Goal: Information Seeking & Learning: Learn about a topic

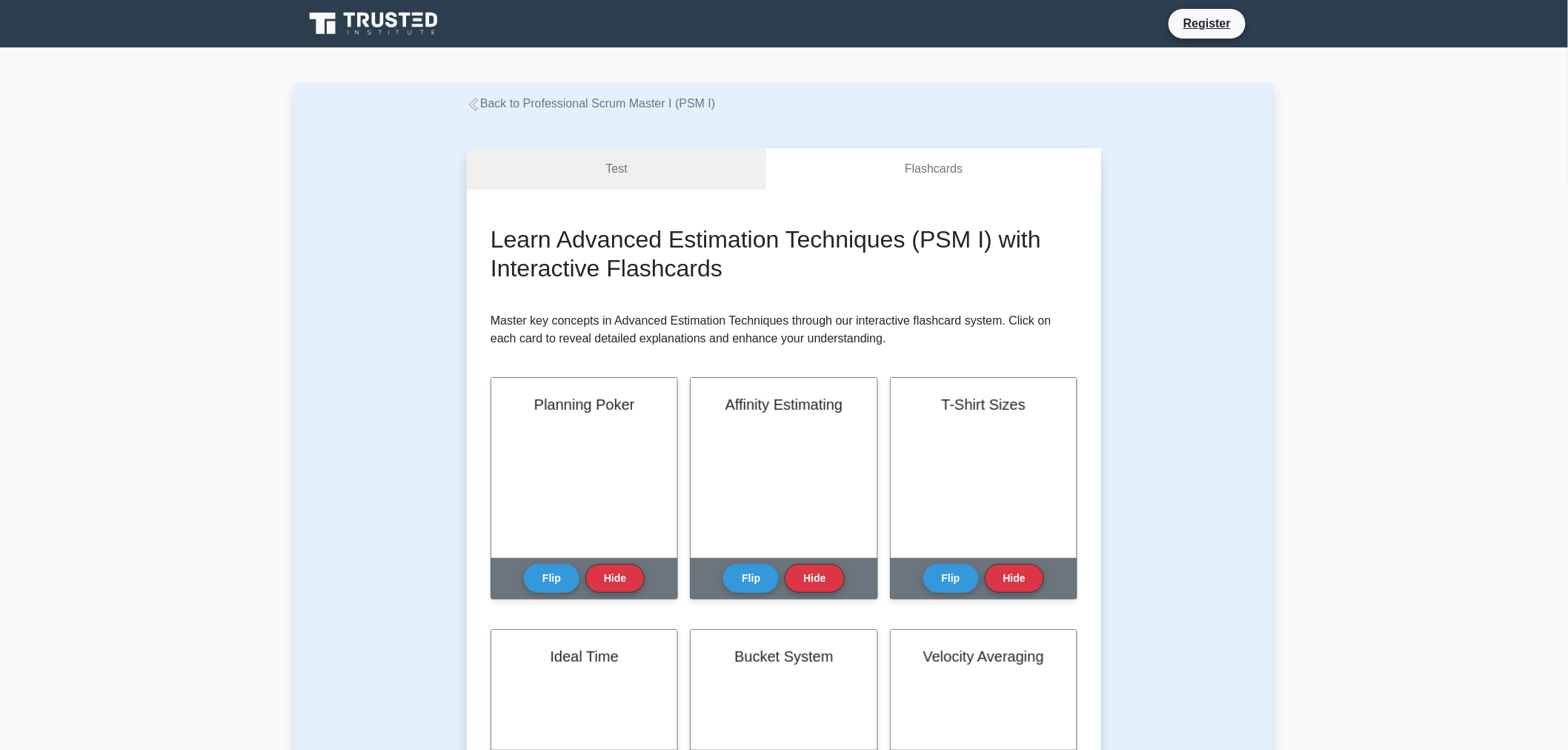
click at [338, 26] on icon at bounding box center [375, 23] width 142 height 28
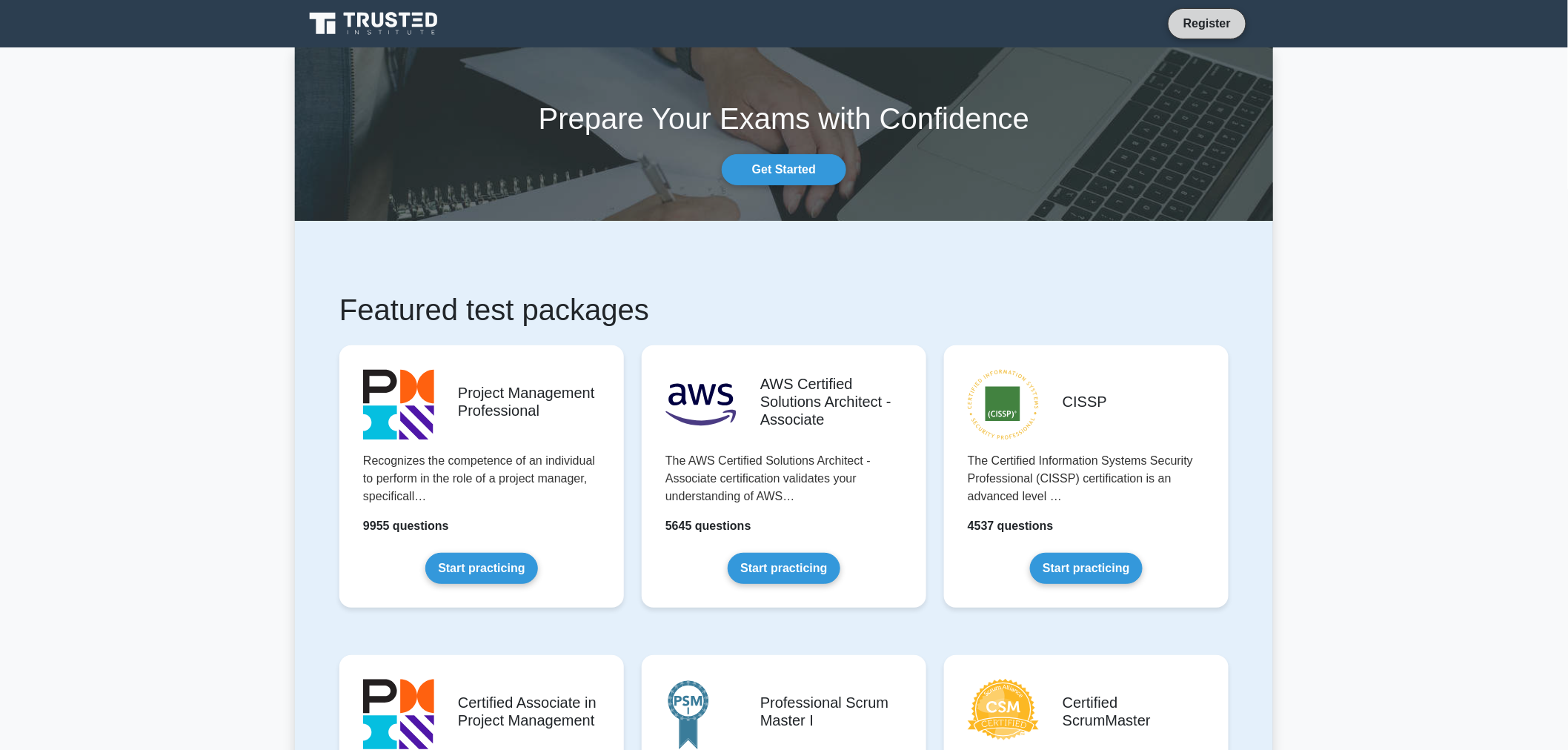
click at [1206, 26] on link "Register" at bounding box center [1207, 23] width 65 height 19
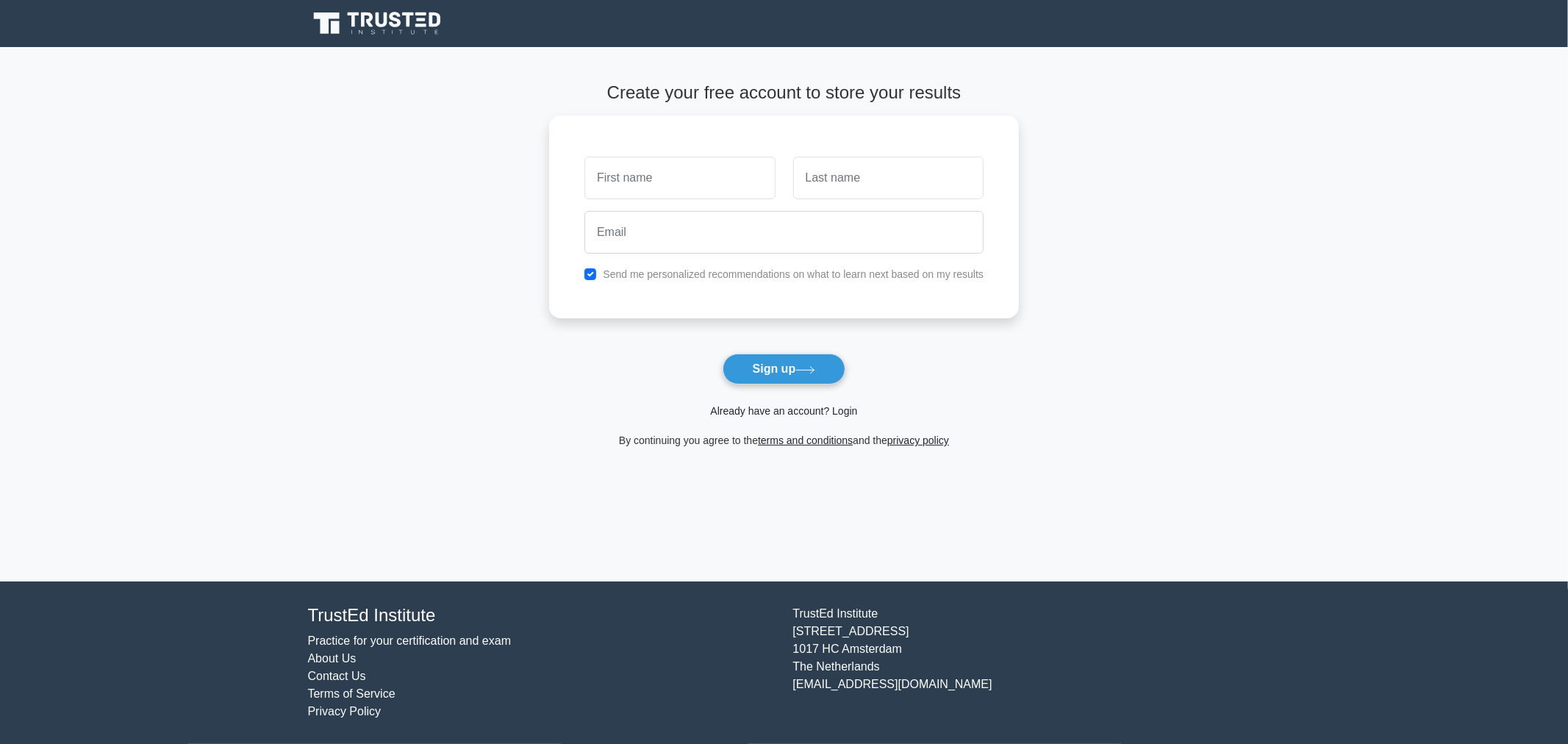
click at [791, 408] on link "Already have an account? Login" at bounding box center [783, 411] width 147 height 12
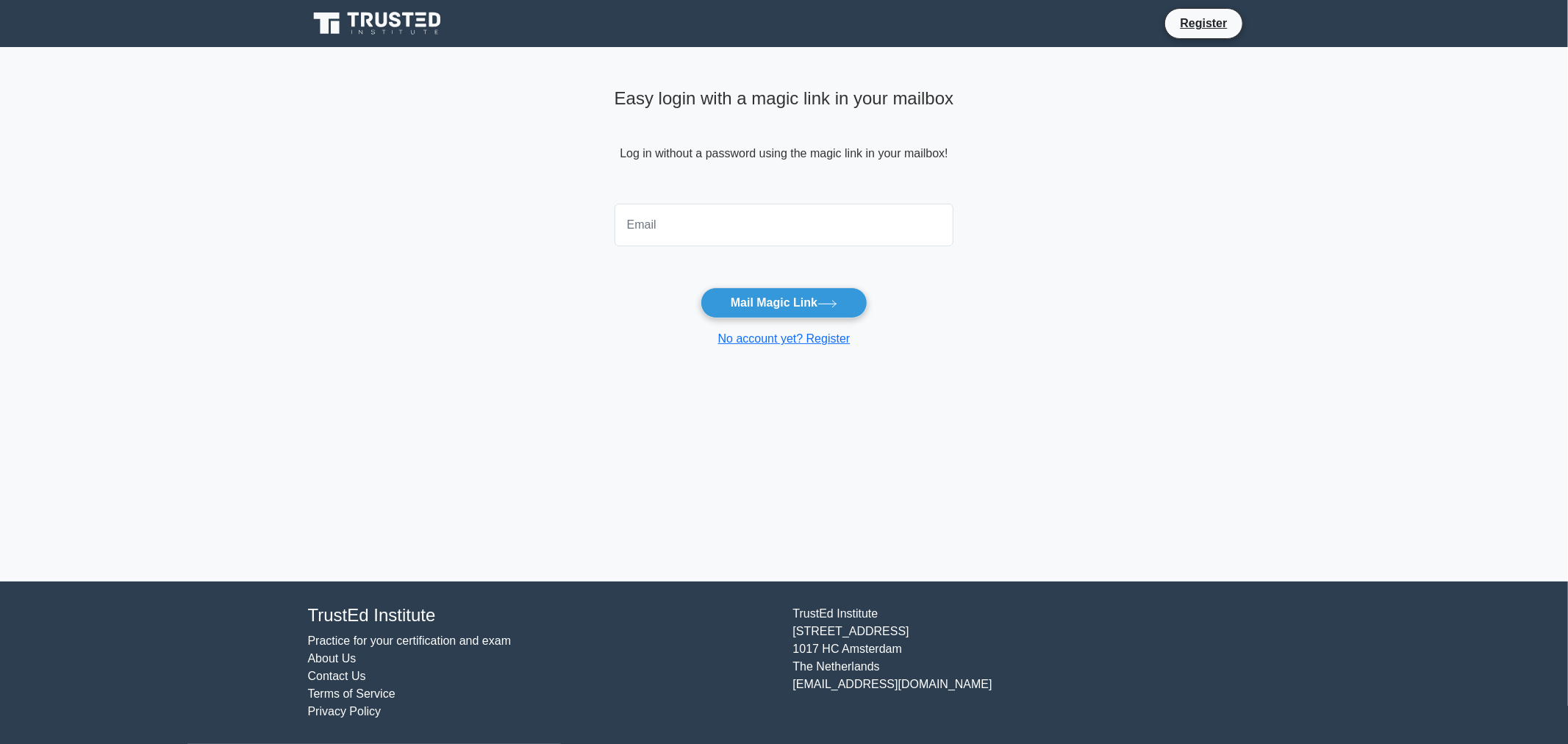
click at [755, 218] on input "email" at bounding box center [784, 225] width 340 height 42
type input "sailorjohnna@msn.com"
click at [750, 300] on button "Mail Magic Link" at bounding box center [784, 303] width 167 height 31
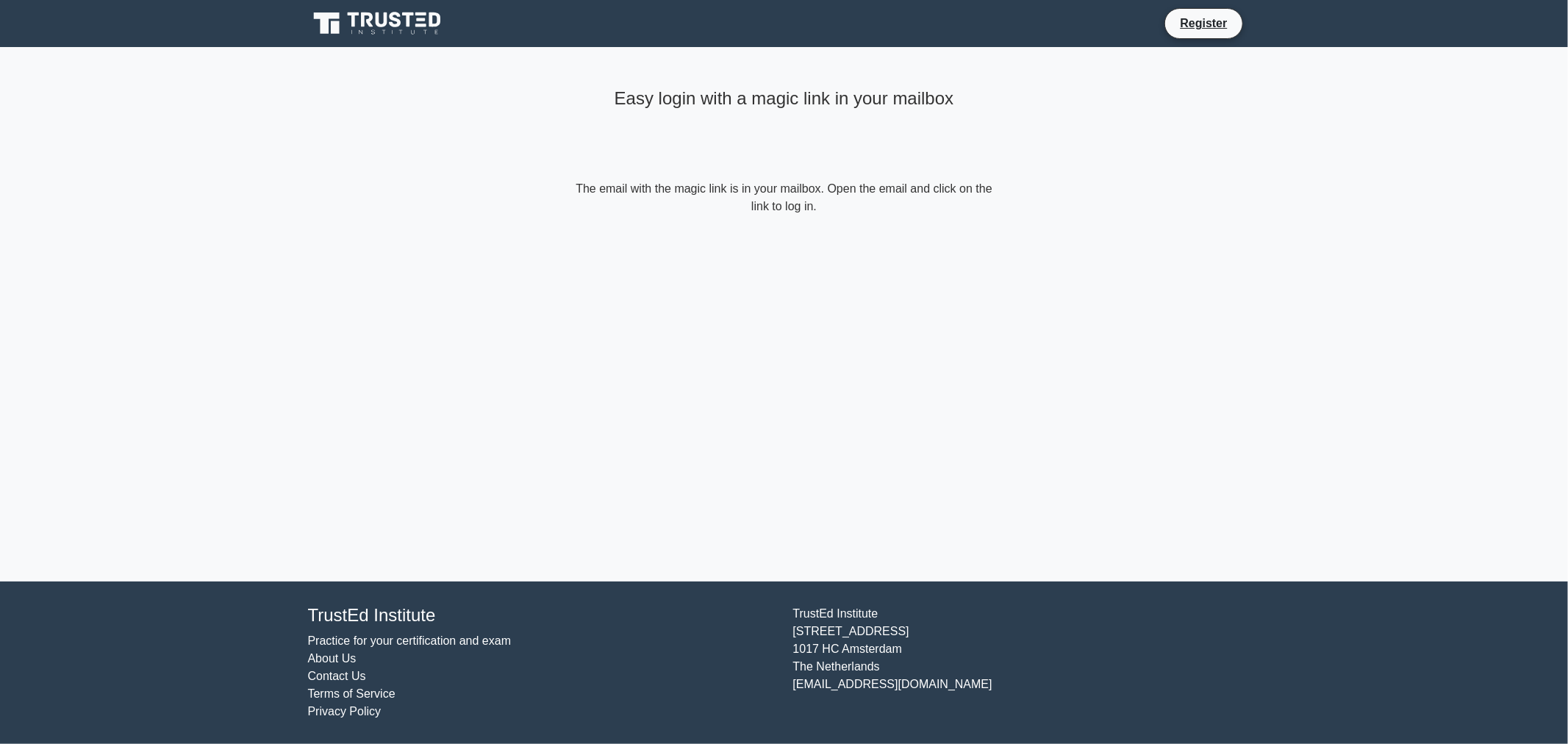
click at [400, 21] on icon at bounding box center [395, 19] width 12 height 15
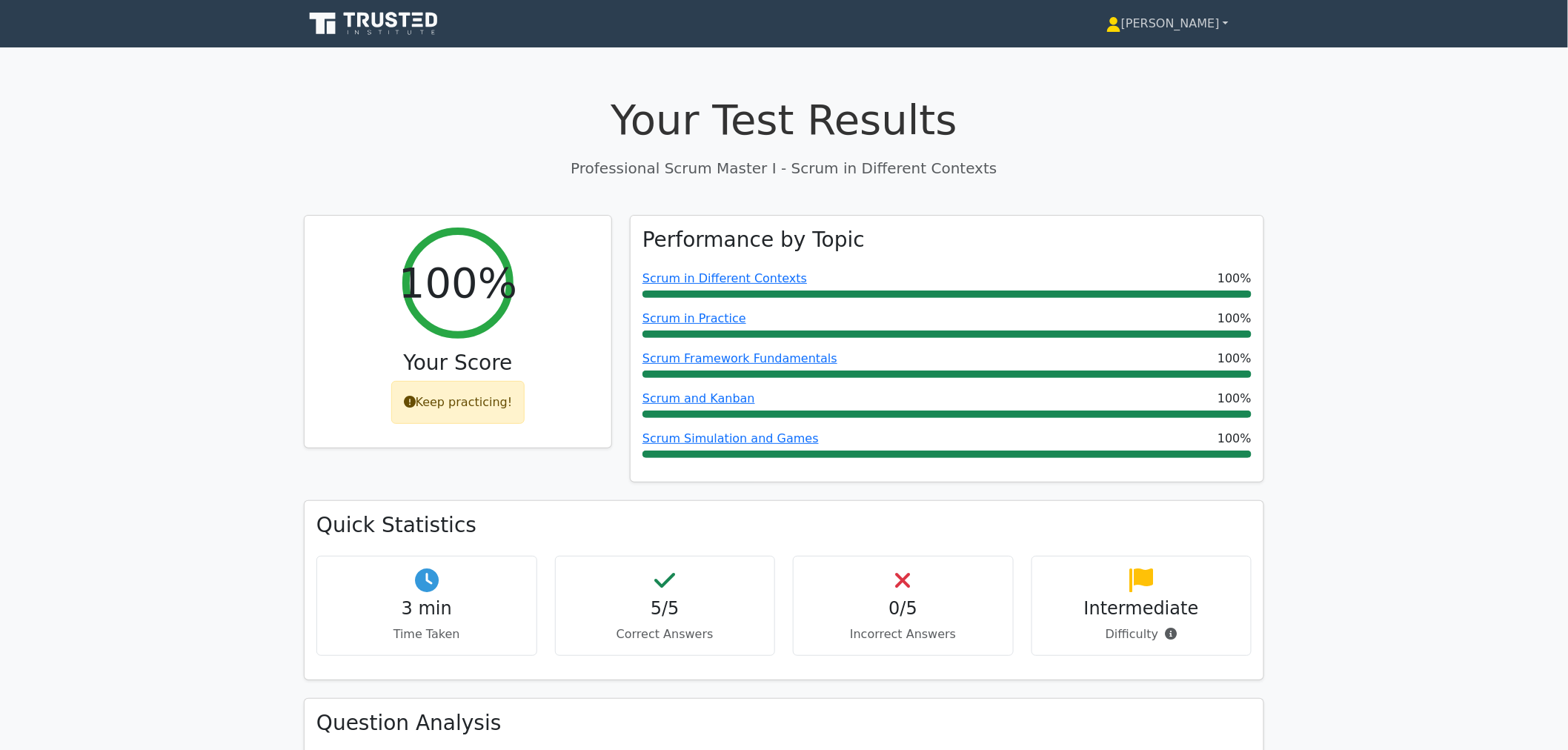
click at [1176, 35] on link "[PERSON_NAME]" at bounding box center [1167, 23] width 194 height 30
click at [1154, 60] on link "Profile" at bounding box center [1129, 58] width 117 height 23
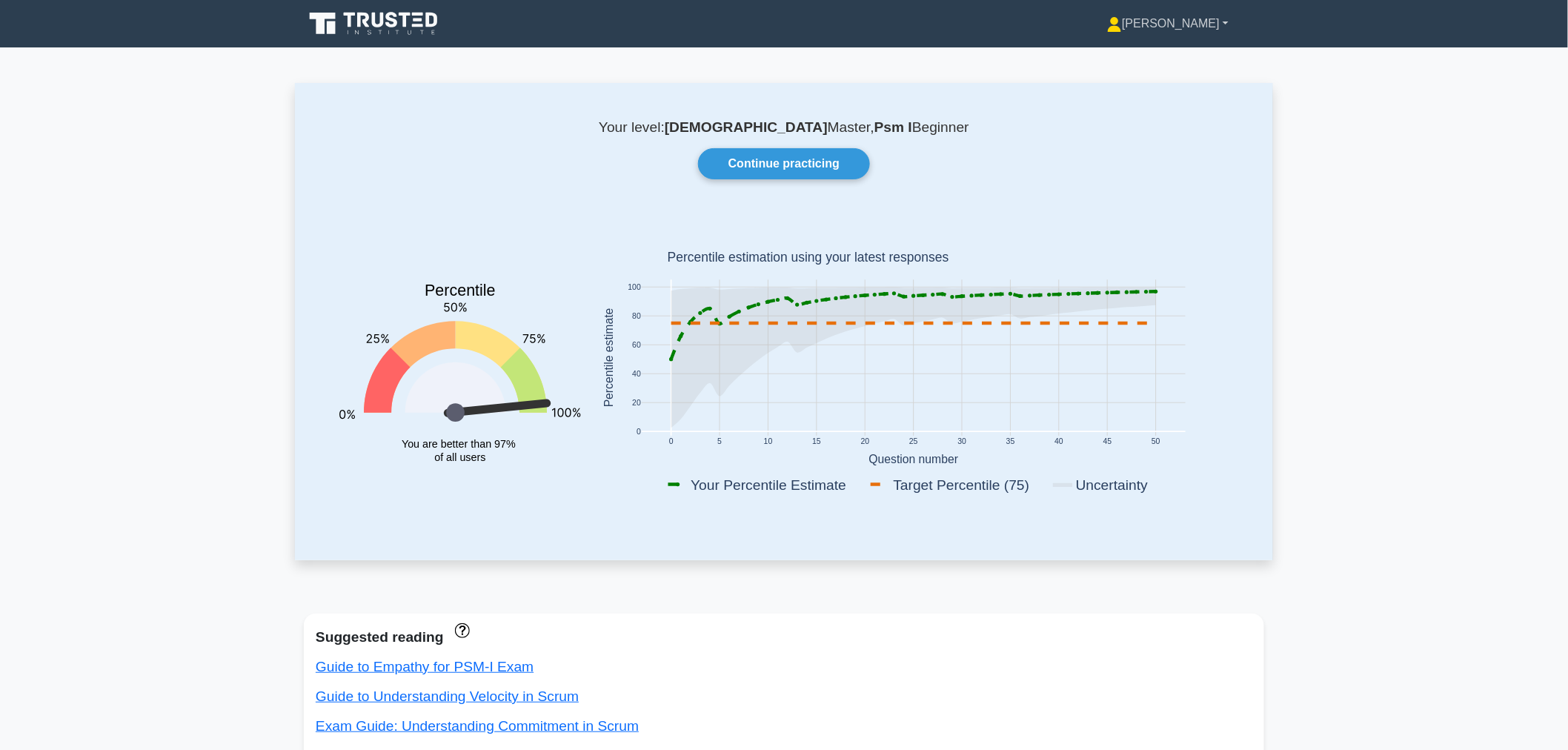
click at [1172, 25] on link "[PERSON_NAME]" at bounding box center [1167, 23] width 193 height 30
click at [1163, 83] on link "Settings" at bounding box center [1130, 82] width 117 height 23
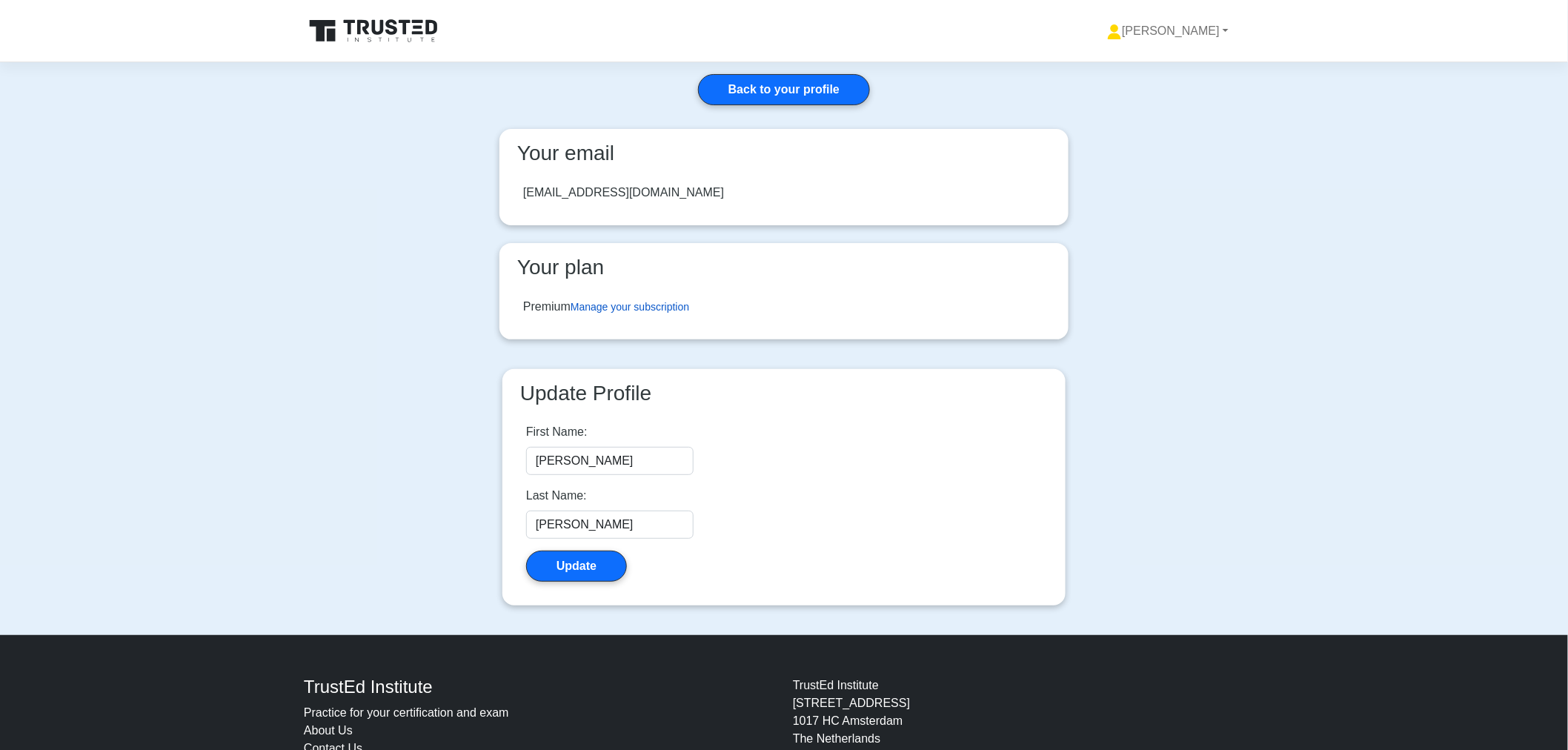
click at [637, 310] on link "Manage your subscription" at bounding box center [629, 307] width 118 height 12
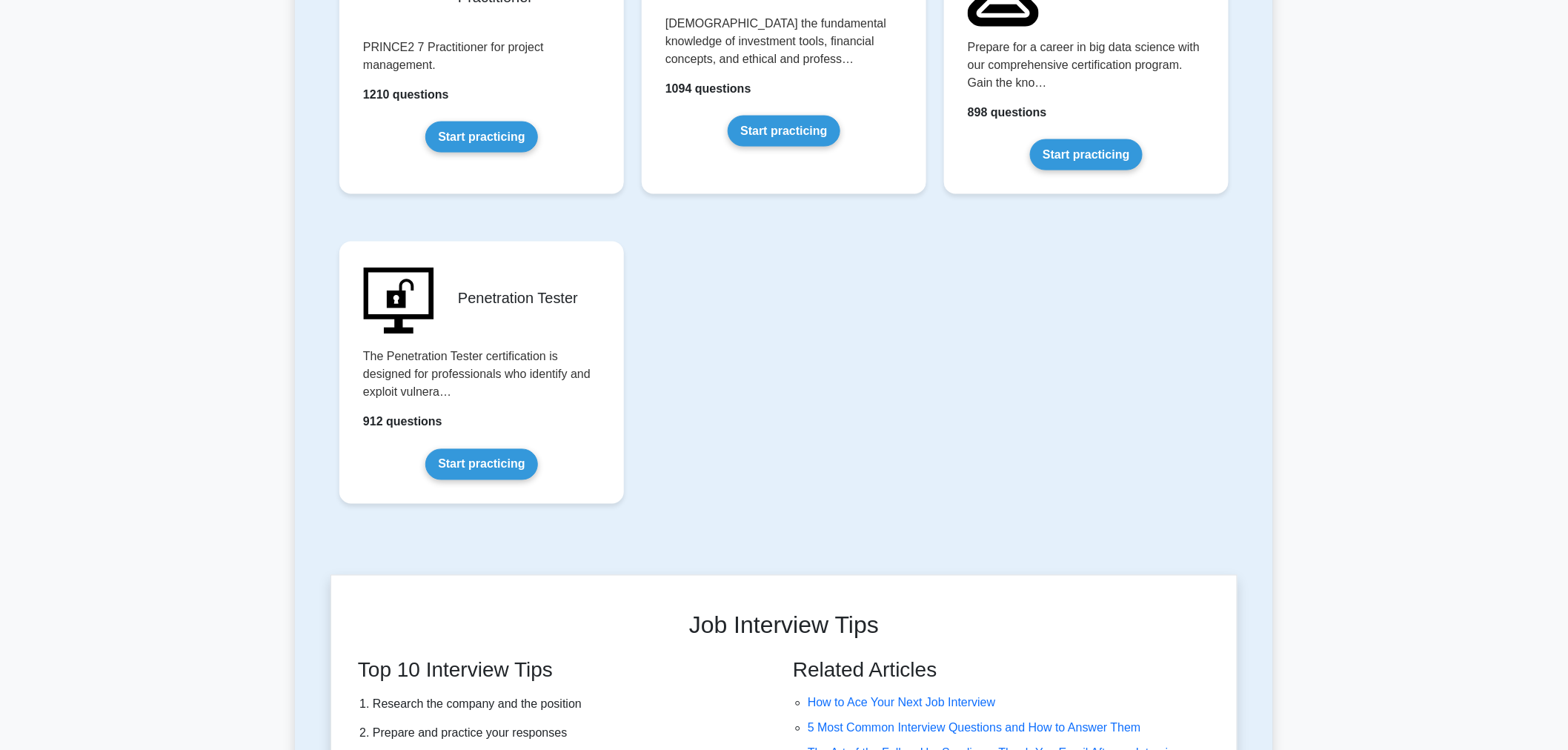
scroll to position [3207, 0]
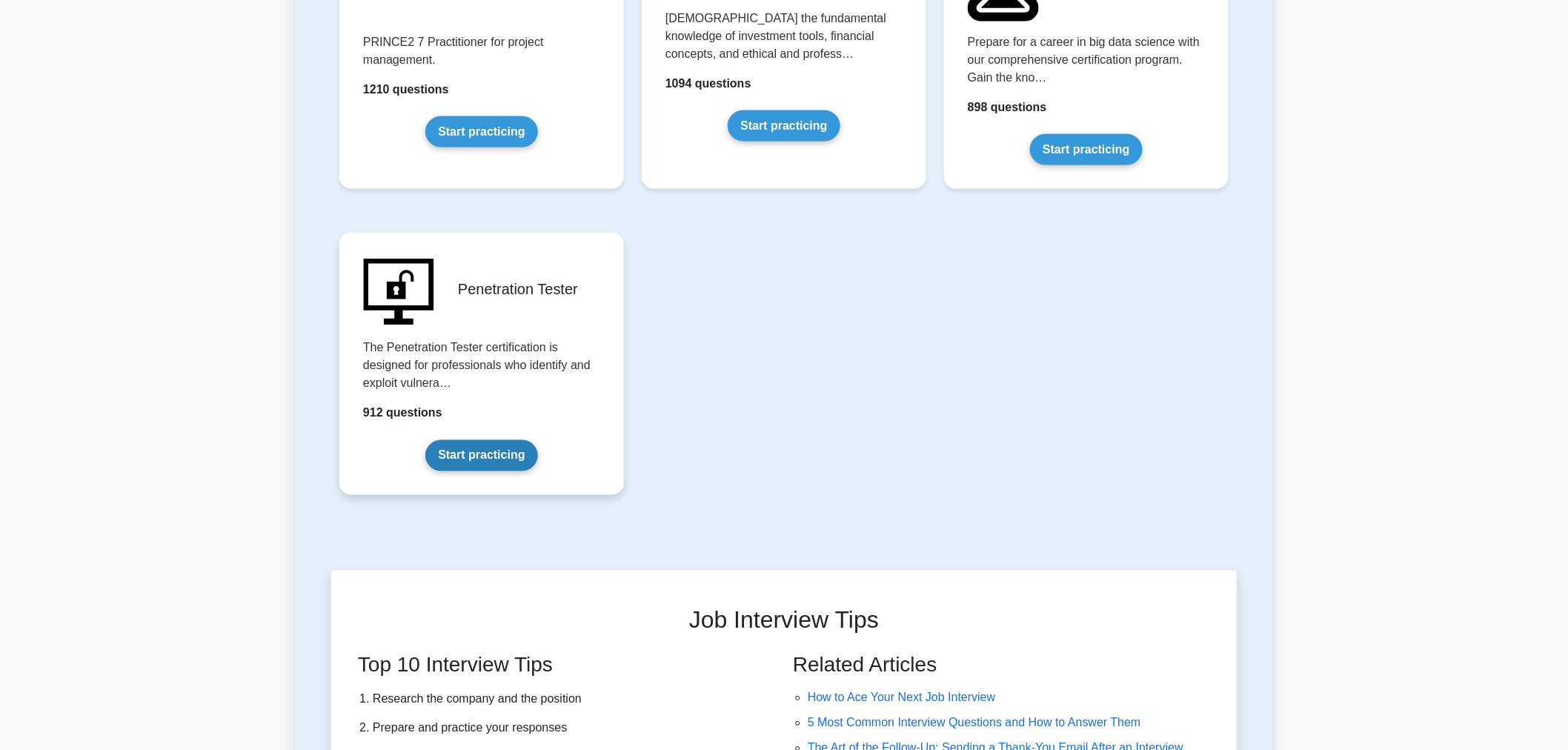
click at [505, 471] on link "Start practicing" at bounding box center [481, 456] width 112 height 31
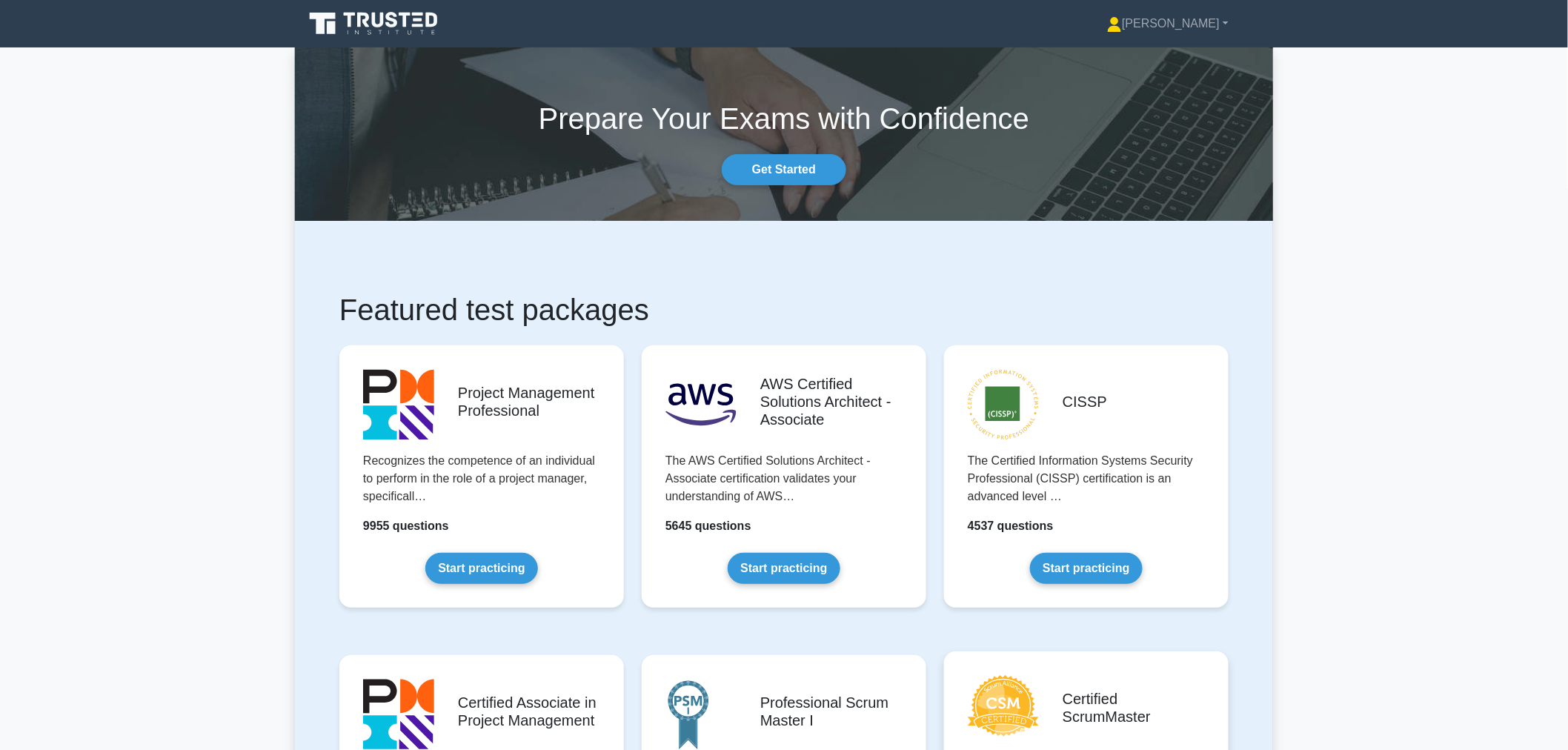
scroll to position [656, 0]
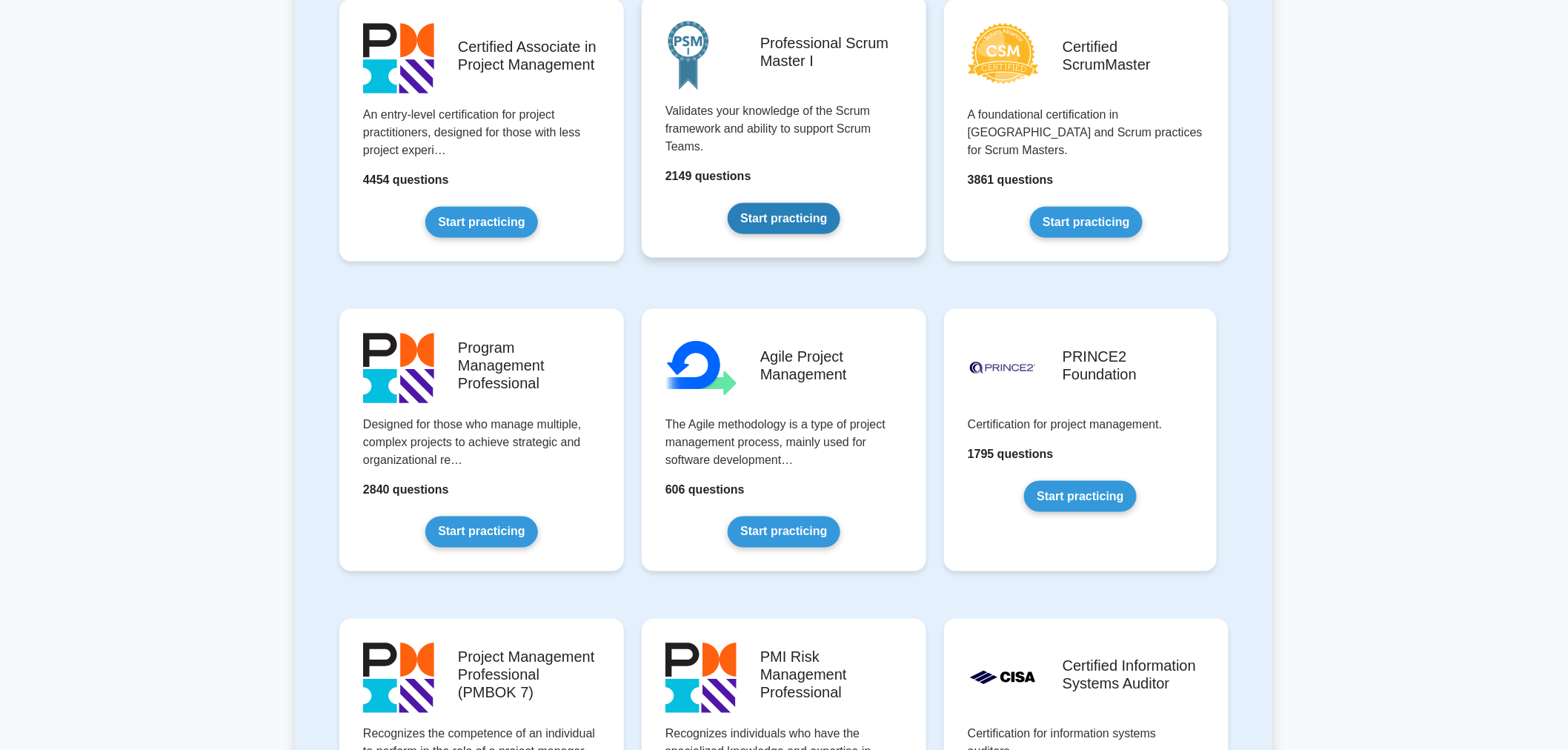
click at [834, 203] on link "Start practicing" at bounding box center [783, 219] width 112 height 31
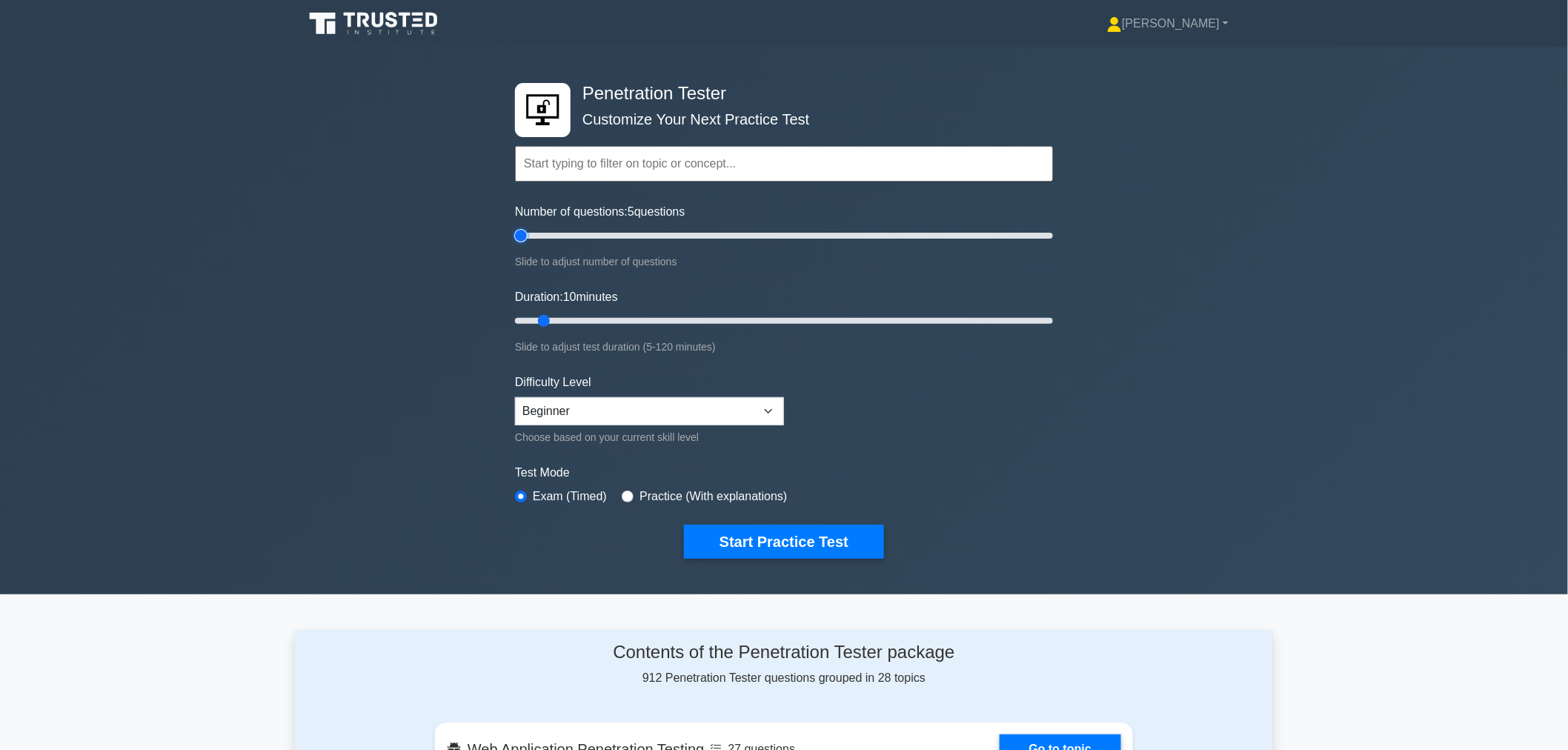
type input "5"
click at [524, 233] on input "Number of questions: 5 questions" at bounding box center [784, 235] width 538 height 18
drag, startPoint x: 542, startPoint y: 317, endPoint x: 529, endPoint y: 314, distance: 13.3
type input "5"
click at [529, 314] on input "Duration: 5 minutes" at bounding box center [784, 321] width 538 height 18
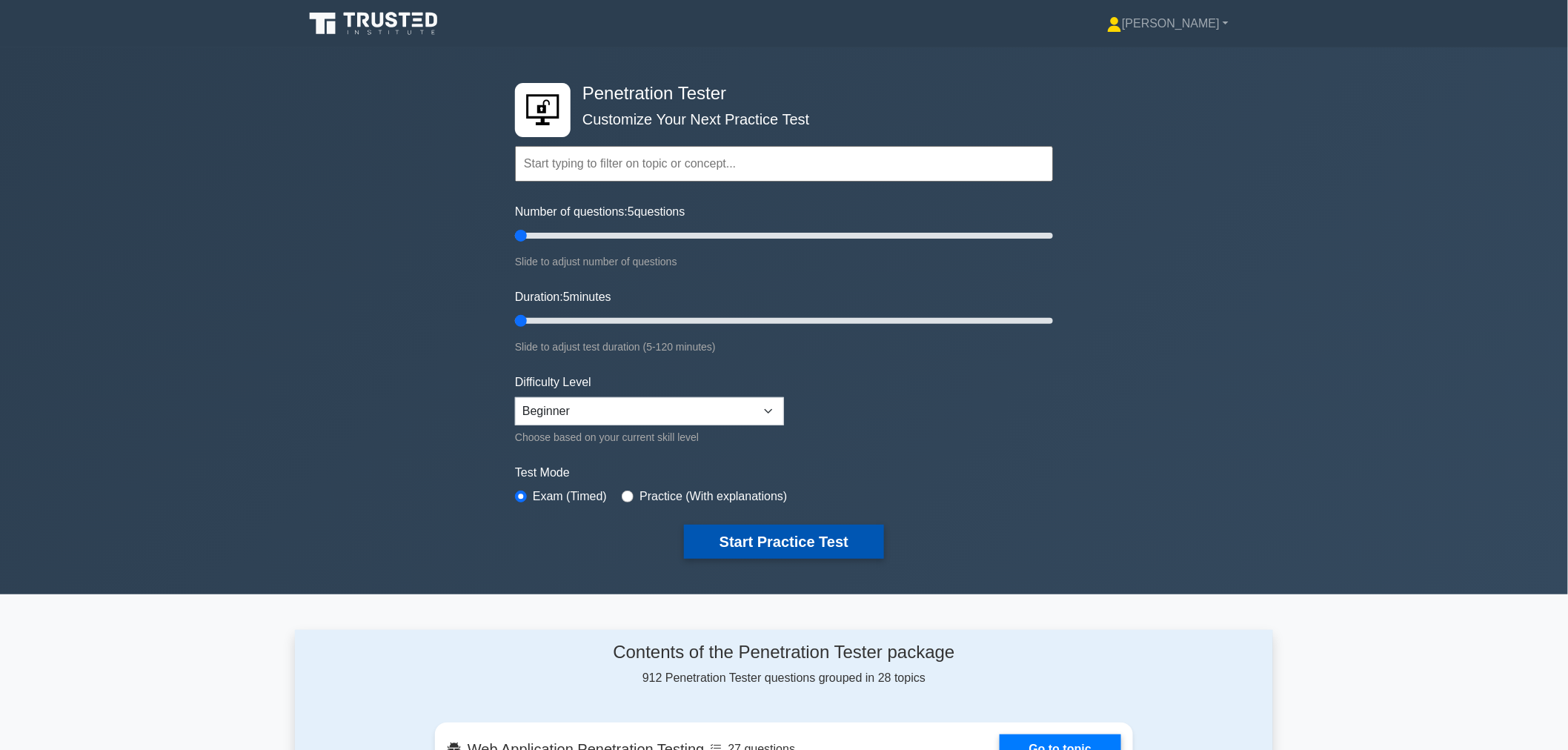
click at [789, 531] on button "Start Practice Test" at bounding box center [783, 541] width 200 height 34
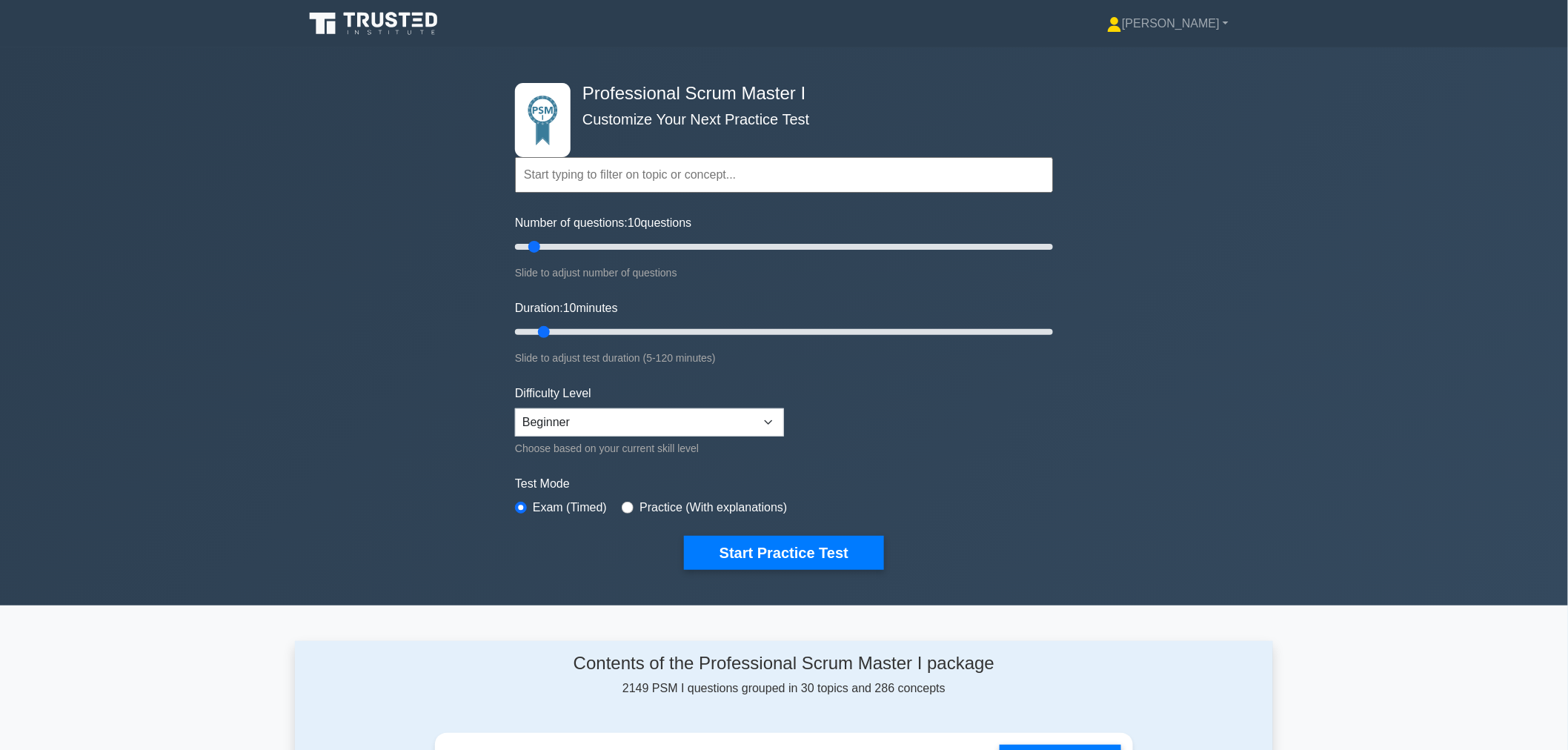
scroll to position [656, 0]
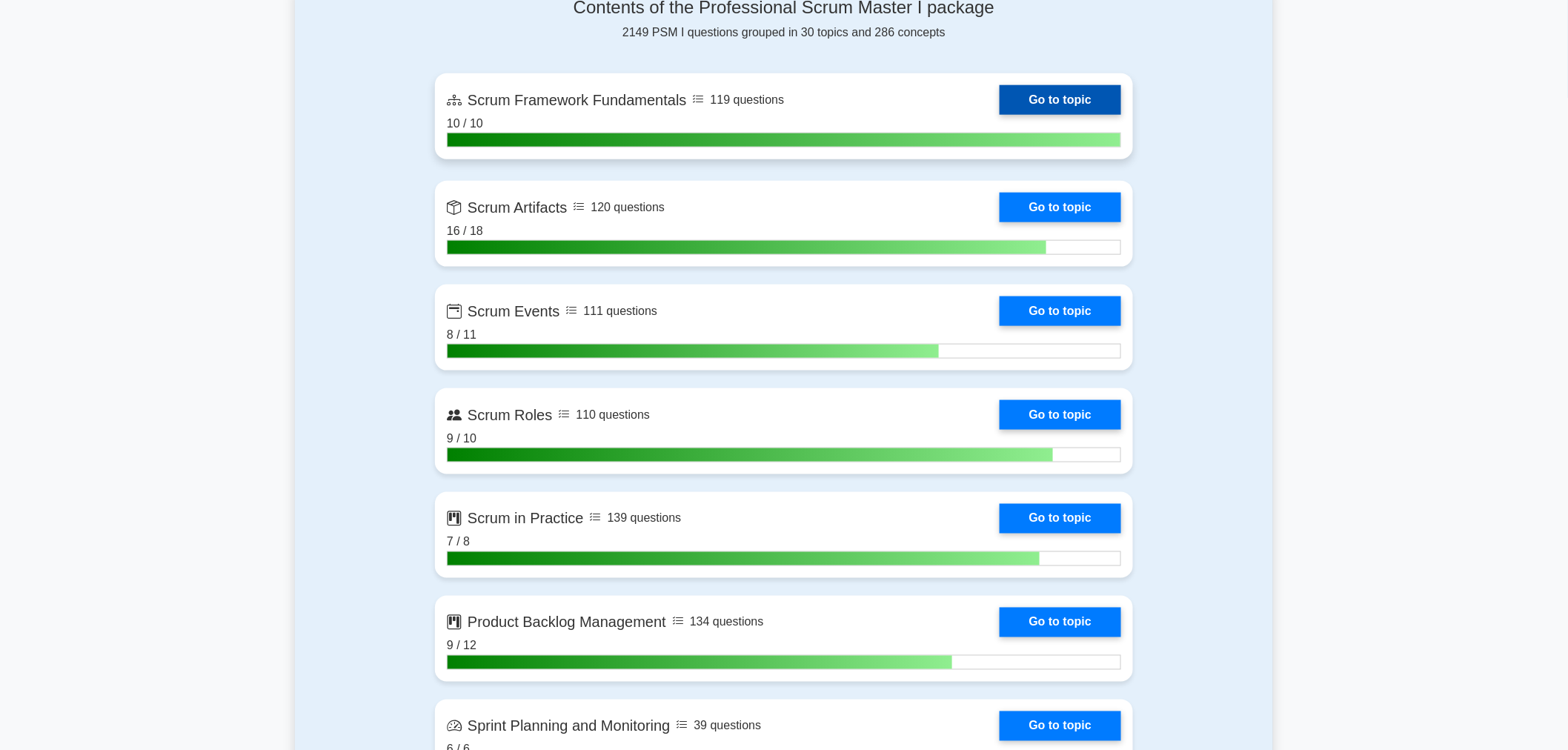
click at [1060, 108] on link "Go to topic" at bounding box center [1060, 100] width 121 height 30
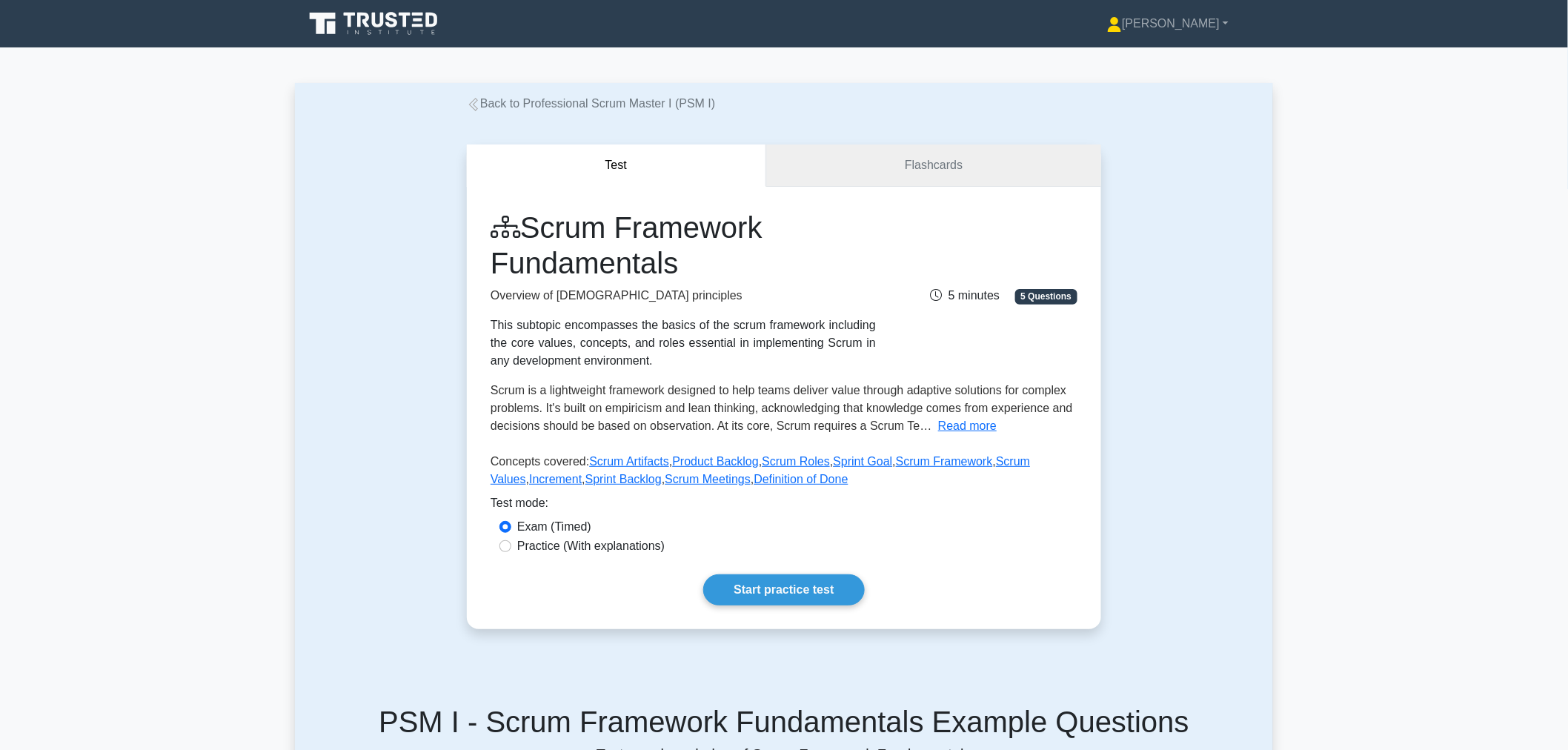
click at [941, 166] on link "Flashcards" at bounding box center [933, 166] width 335 height 42
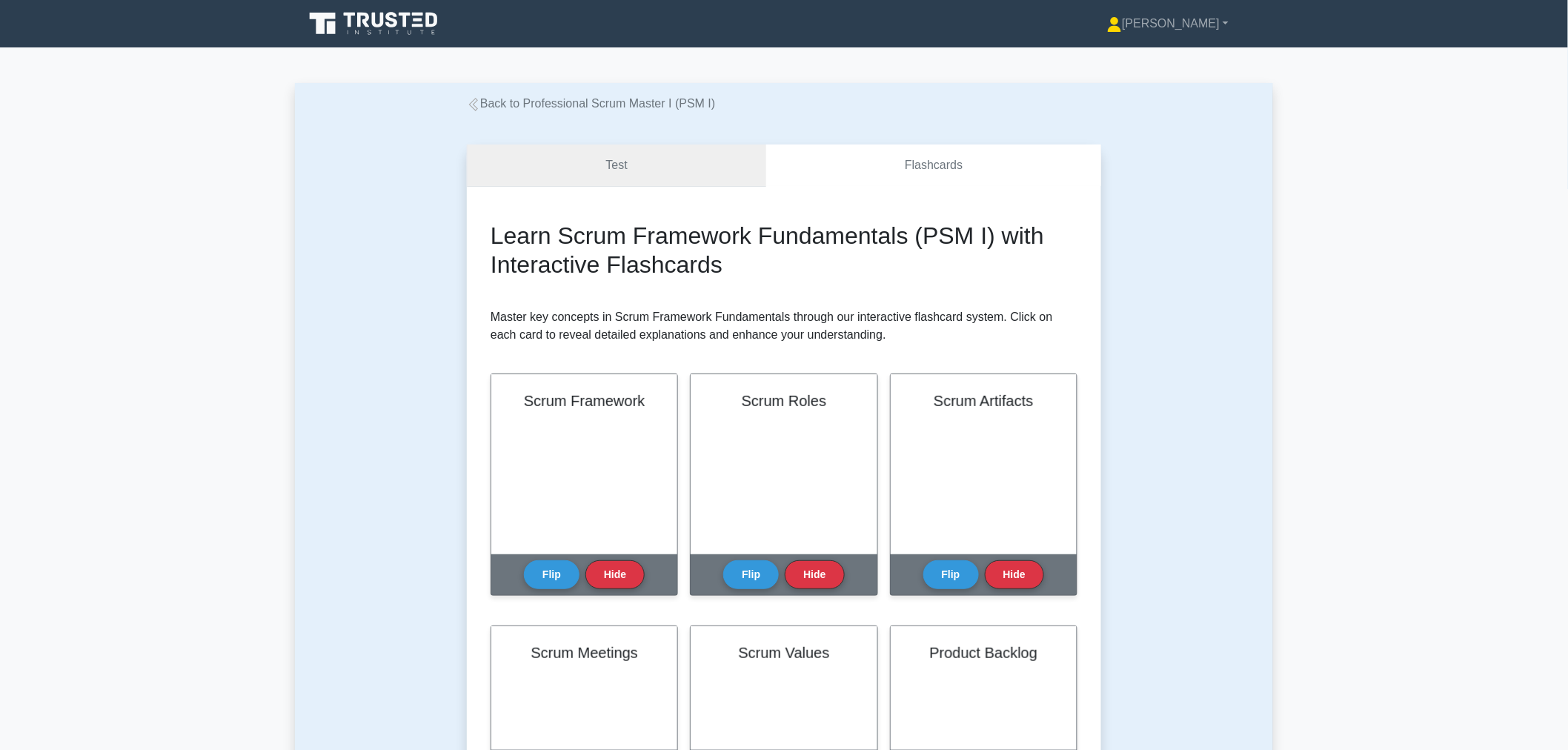
click at [677, 156] on link "Test" at bounding box center [616, 166] width 299 height 42
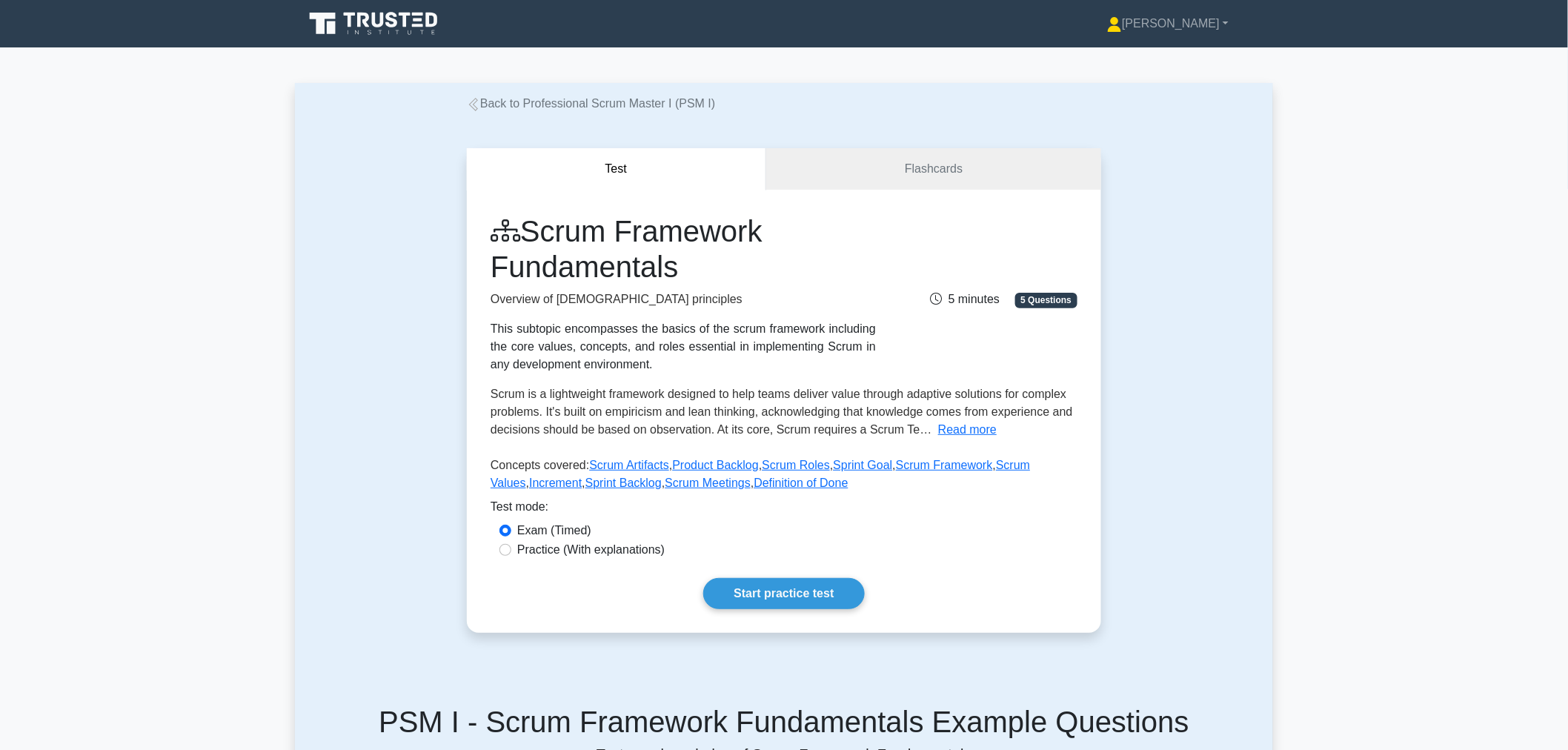
click at [635, 110] on link "Back to Professional Scrum Master I (PSM I)" at bounding box center [590, 103] width 248 height 12
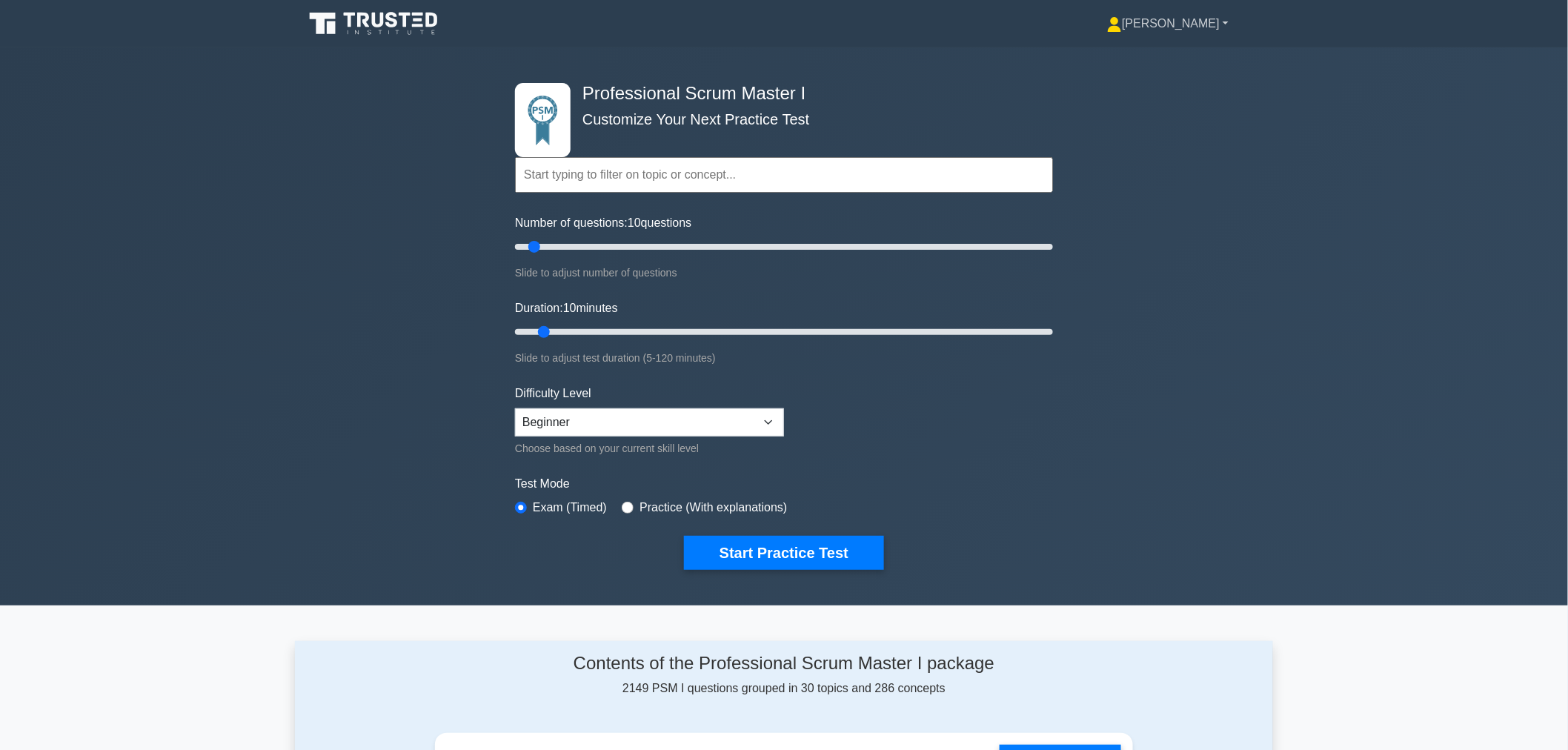
click at [1178, 23] on link "[PERSON_NAME]" at bounding box center [1167, 23] width 193 height 30
click at [1164, 44] on ul "Profile Settings" at bounding box center [1130, 70] width 118 height 61
click at [1161, 49] on div "Professional Scrum Master I Customize Your Next Practice Test Topics Scrum Fram…" at bounding box center [784, 326] width 1568 height 557
click at [1180, 19] on link "[PERSON_NAME]" at bounding box center [1167, 23] width 193 height 30
click at [1173, 51] on link "Profile" at bounding box center [1130, 58] width 117 height 23
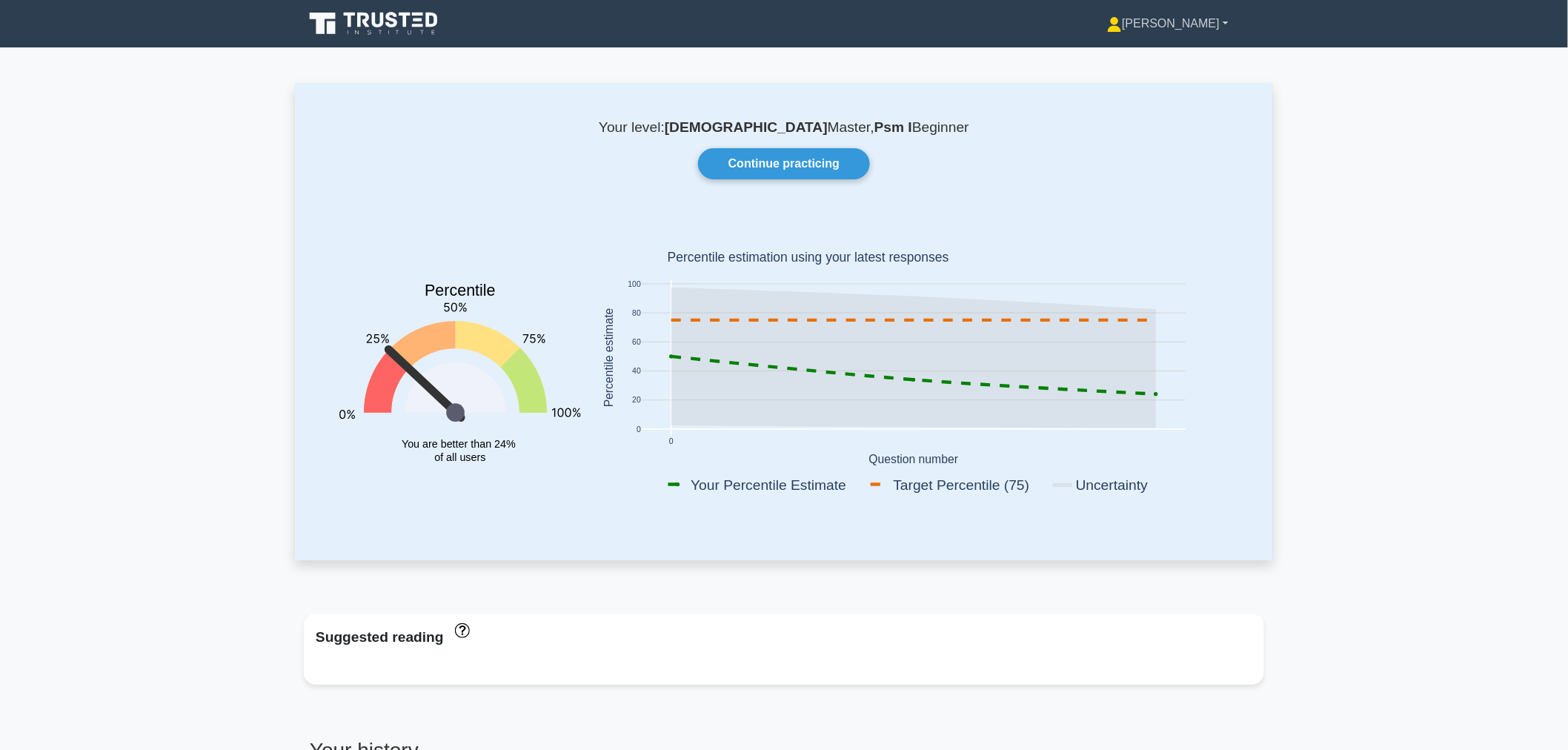
click at [1187, 25] on link "[PERSON_NAME]" at bounding box center [1167, 23] width 193 height 30
click at [1162, 58] on link "Profile" at bounding box center [1130, 58] width 117 height 23
click at [433, 10] on icon at bounding box center [375, 23] width 142 height 28
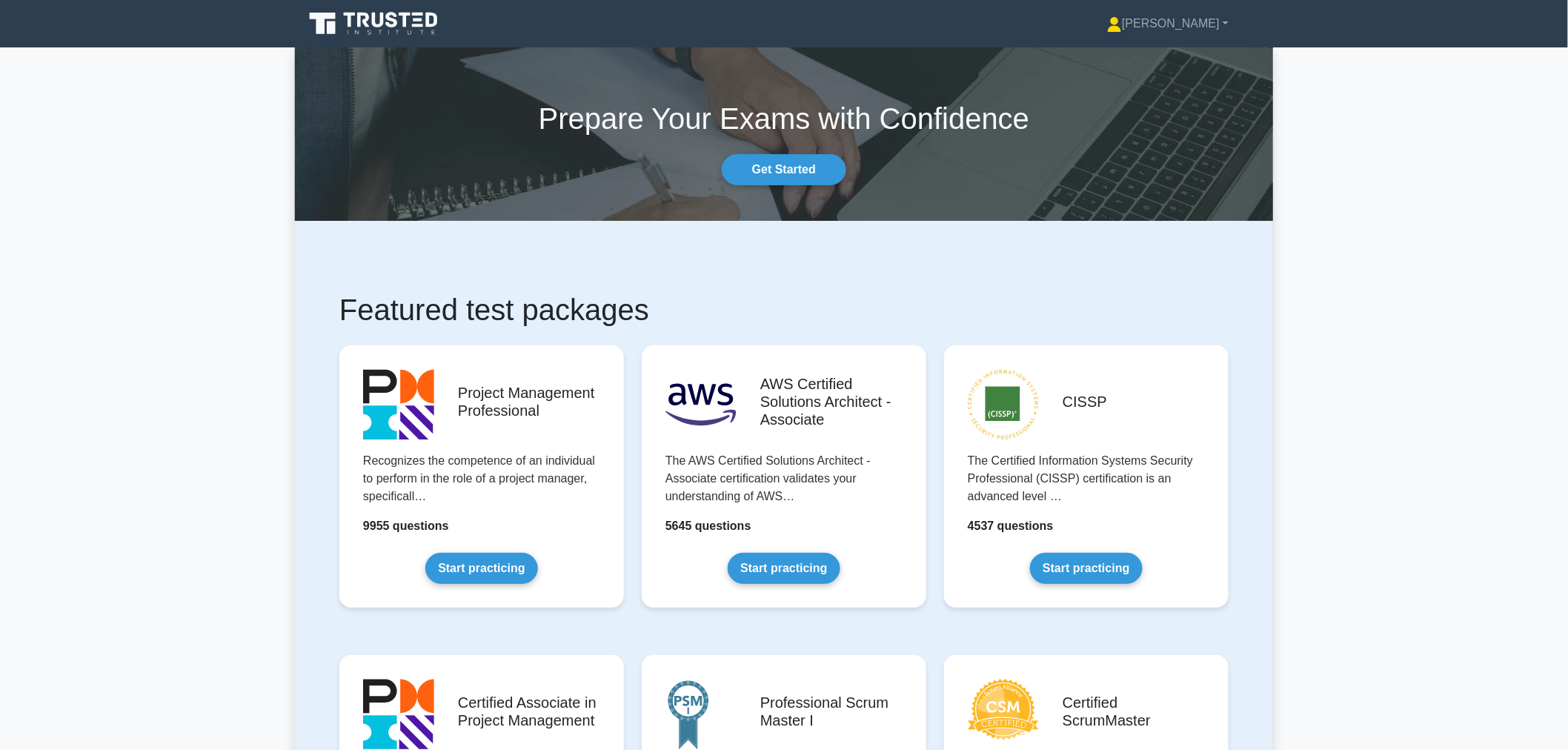
scroll to position [656, 0]
